Goal: Information Seeking & Learning: Learn about a topic

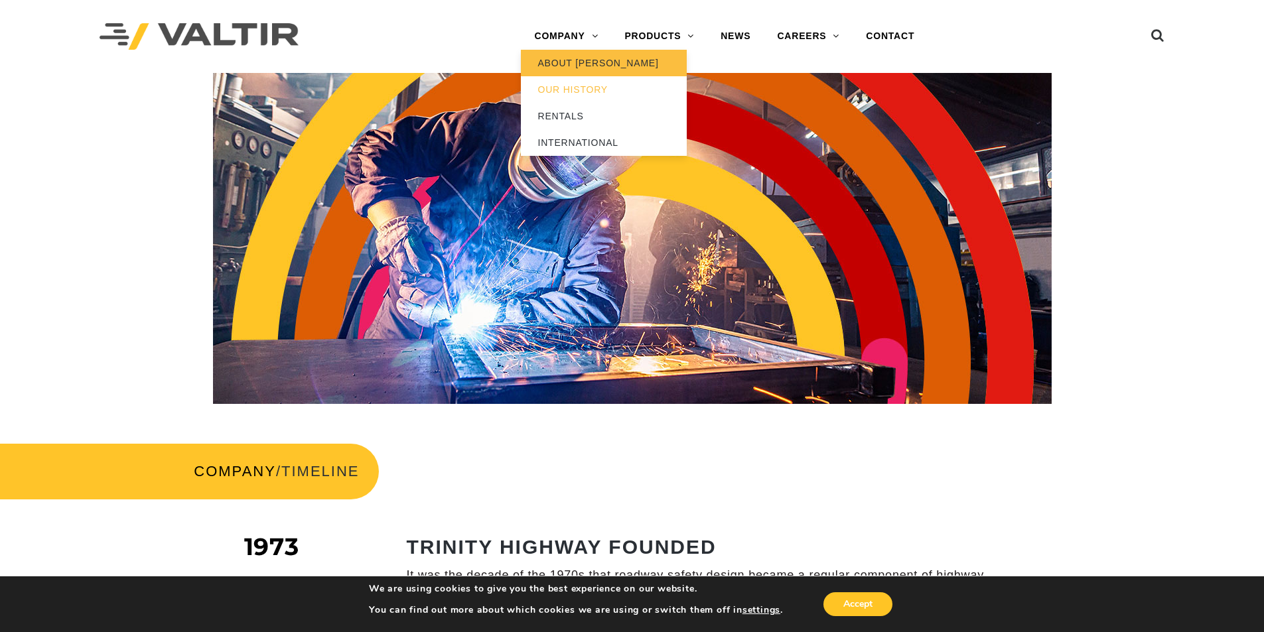
click at [569, 62] on link "ABOUT [PERSON_NAME]" at bounding box center [604, 63] width 166 height 27
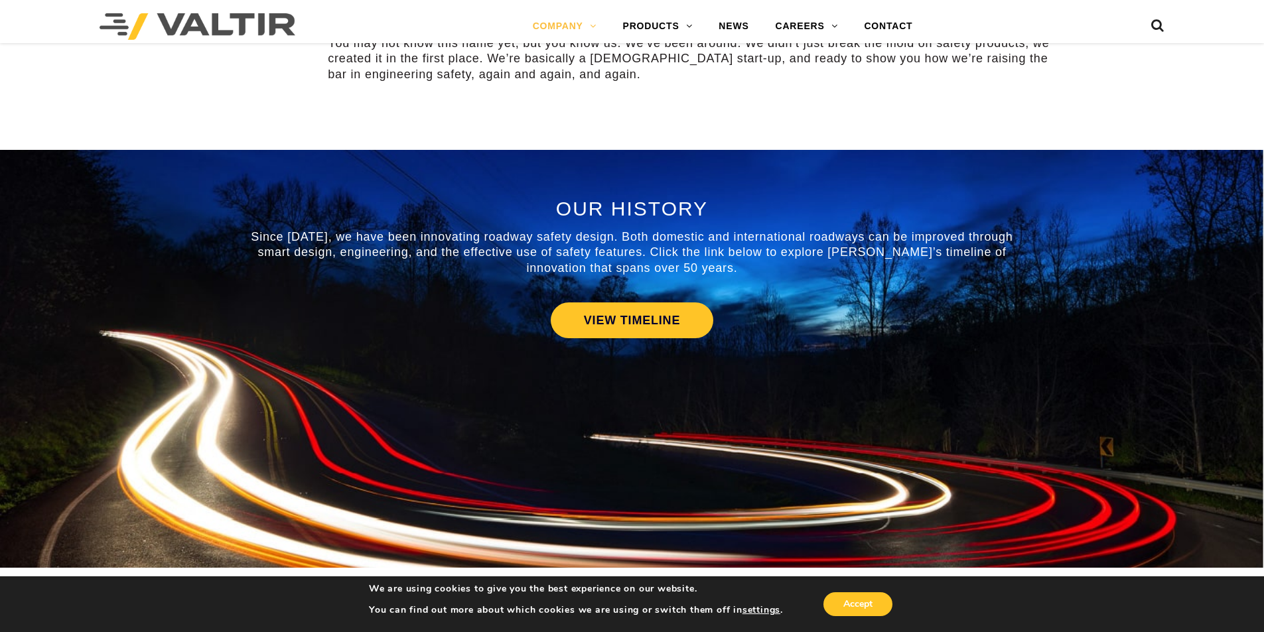
scroll to position [597, 0]
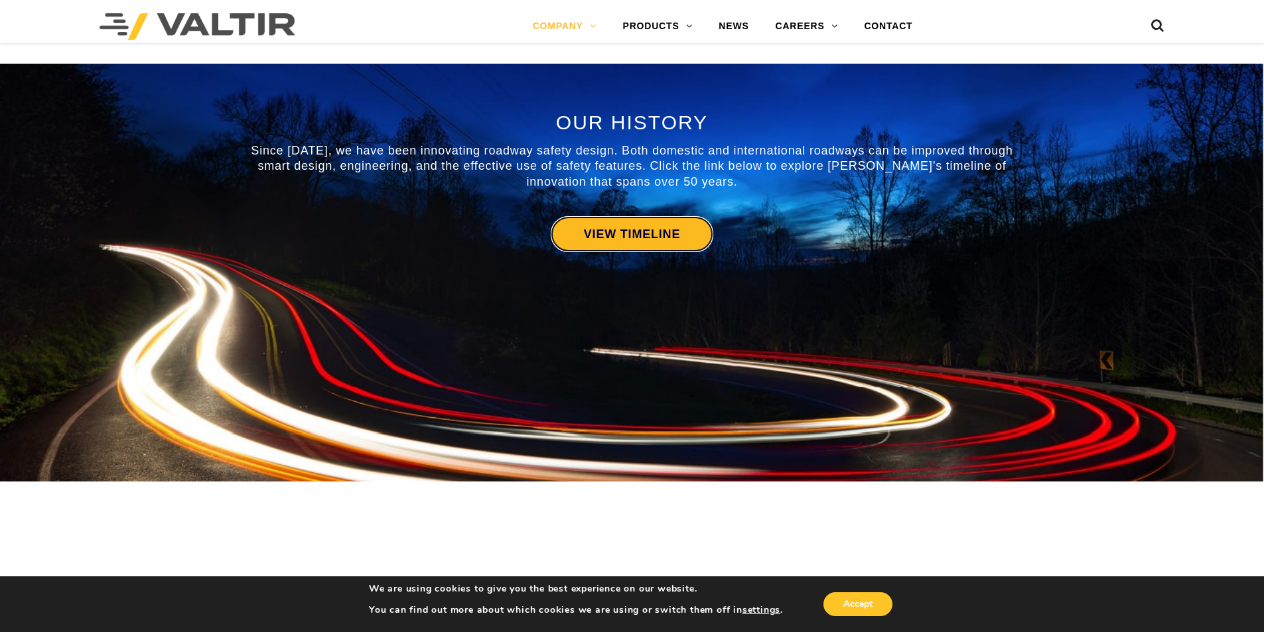
click at [632, 238] on link "VIEW TIMELINE" at bounding box center [632, 234] width 163 height 36
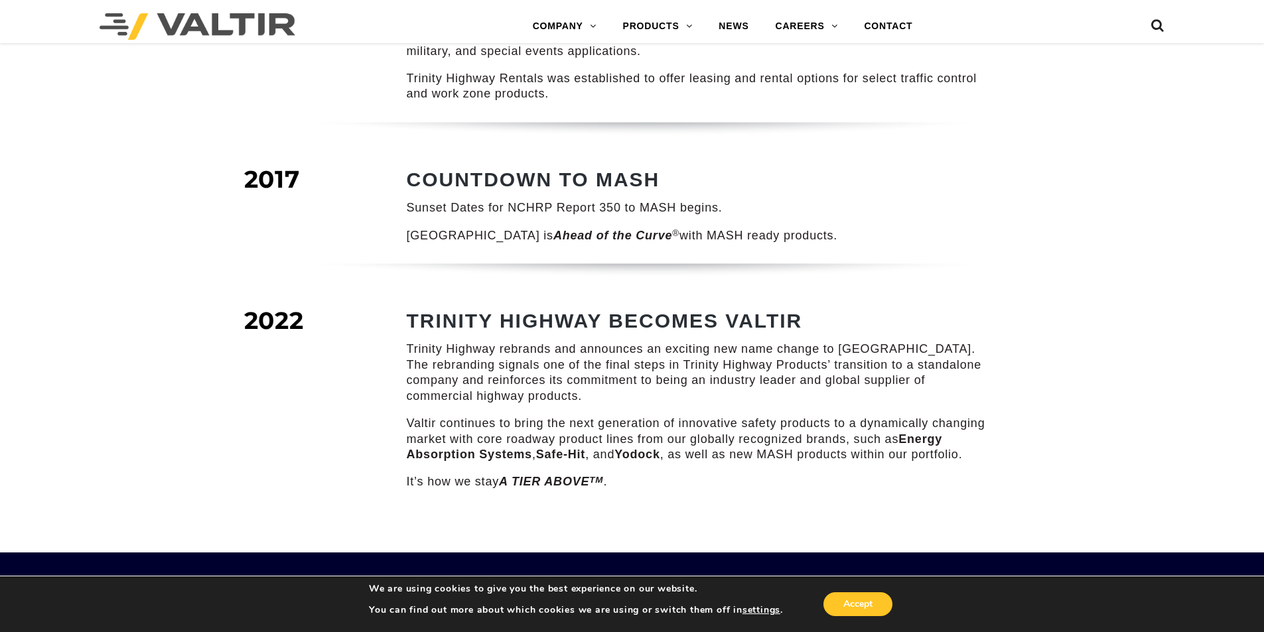
scroll to position [1725, 0]
